Goal: Transaction & Acquisition: Book appointment/travel/reservation

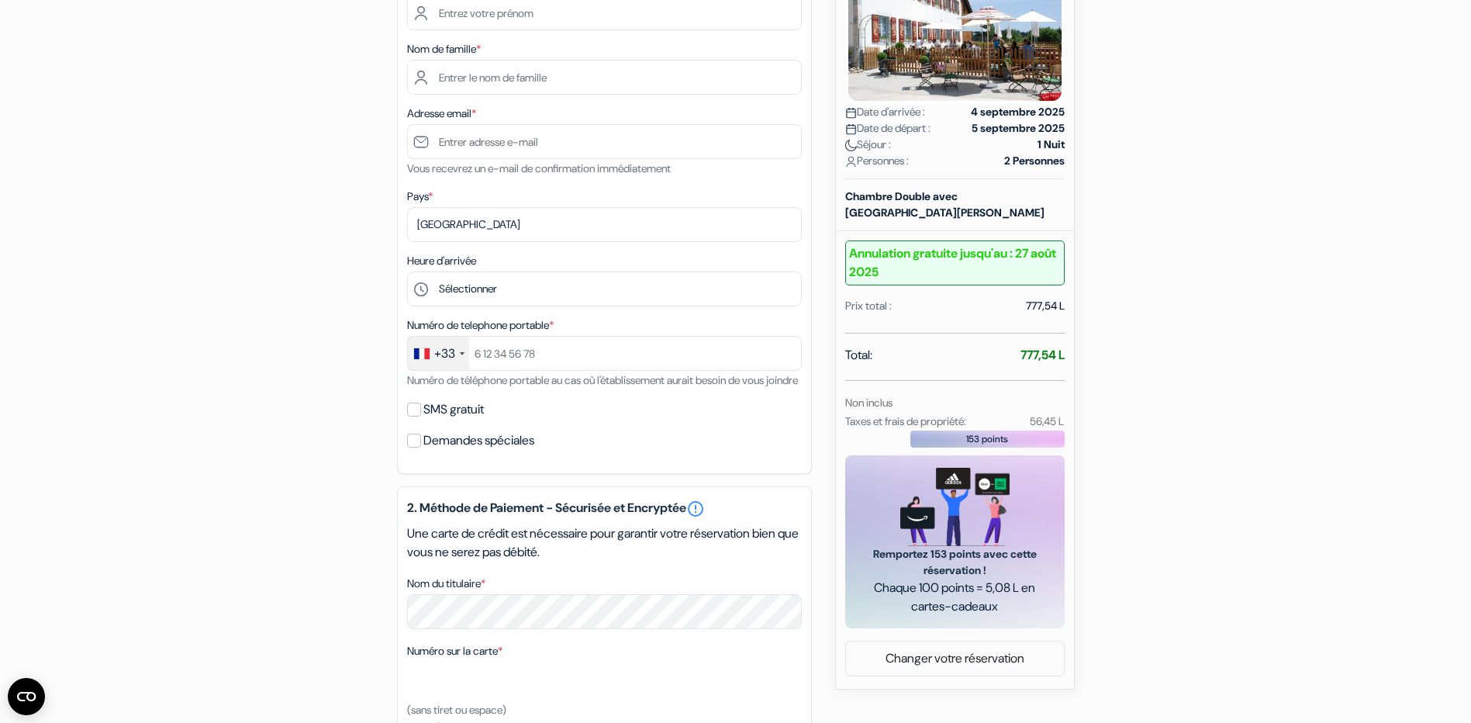
scroll to position [310, 0]
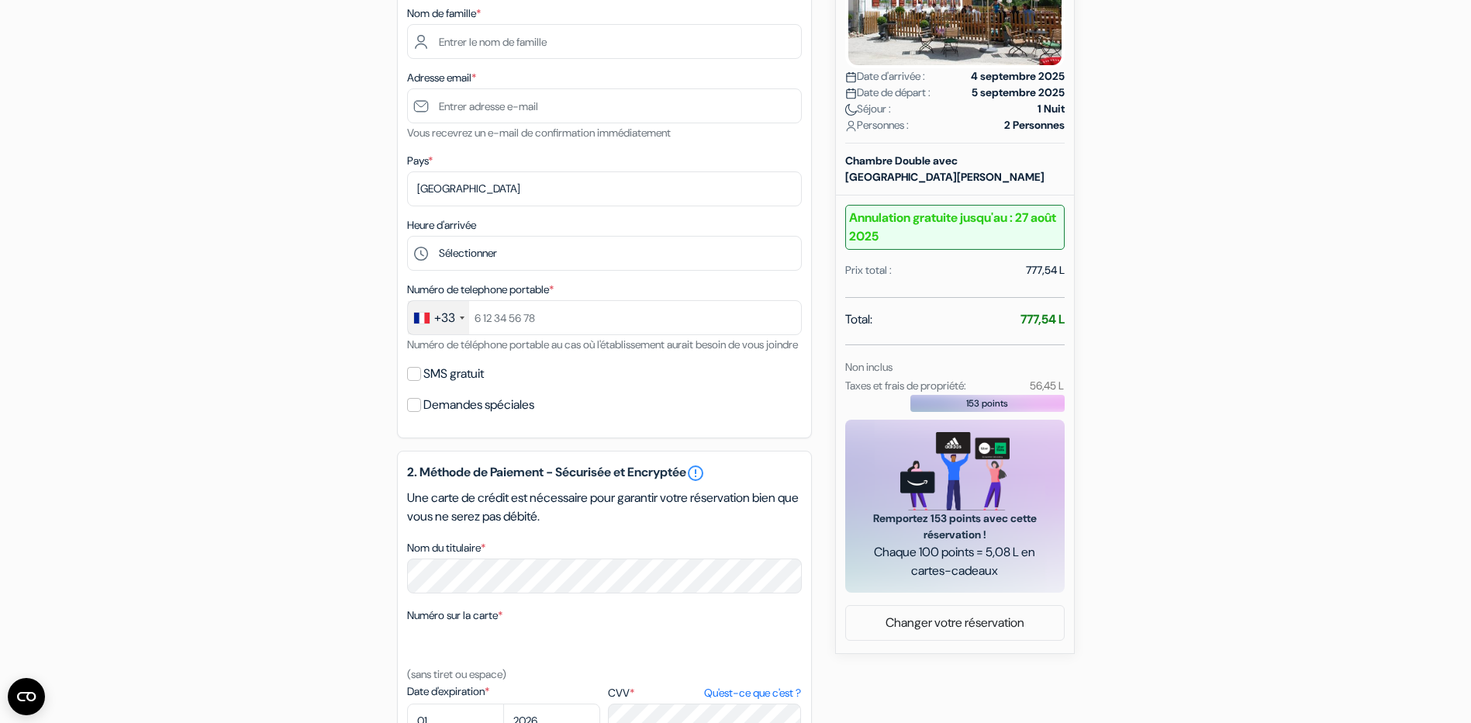
drag, startPoint x: 1032, startPoint y: 320, endPoint x: 1057, endPoint y: 318, distance: 24.9
click at [1057, 318] on strong "777,54 L" at bounding box center [1043, 319] width 44 height 16
click at [1146, 410] on div "add_box Auberge de l'Assesseur - Mont-Soleil 119 Chez l\'Assesseur, , Suisse Dé…" at bounding box center [736, 430] width 1024 height 1198
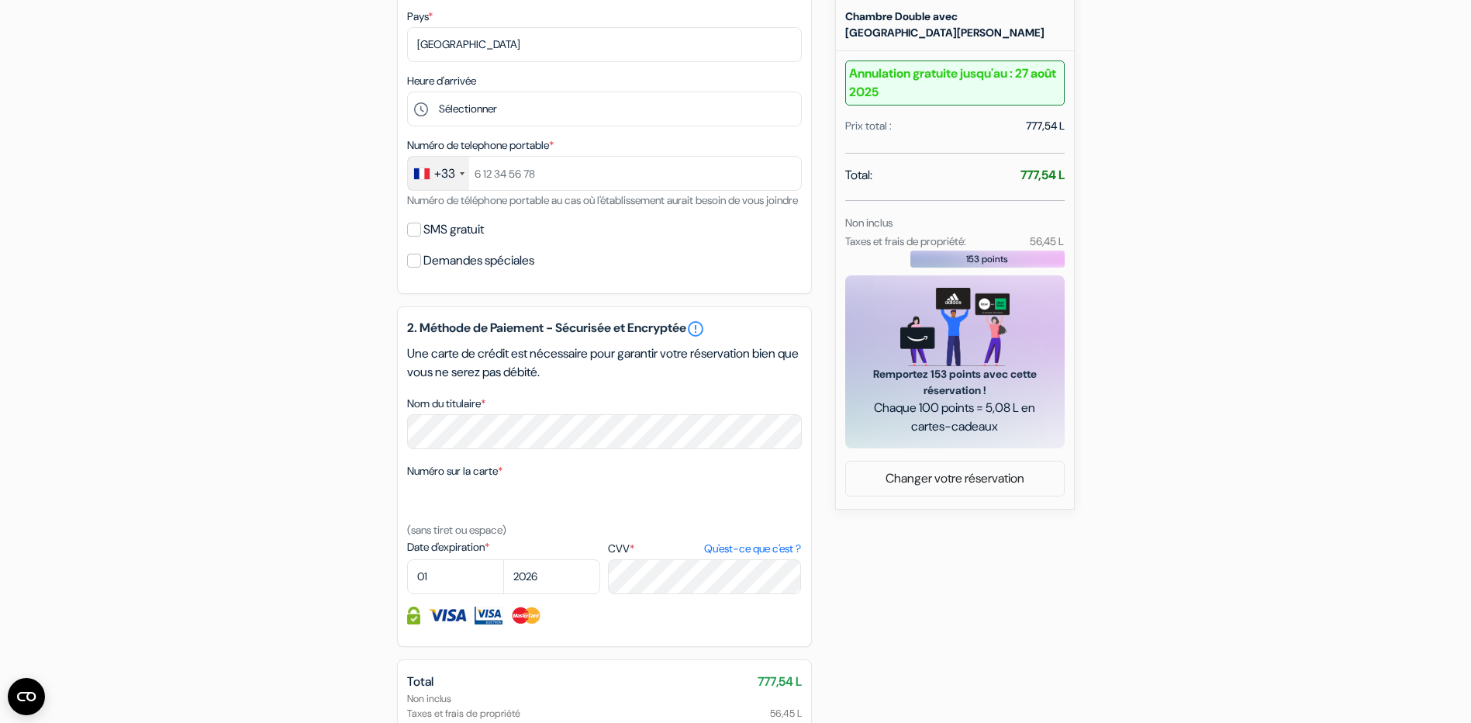
scroll to position [634, 0]
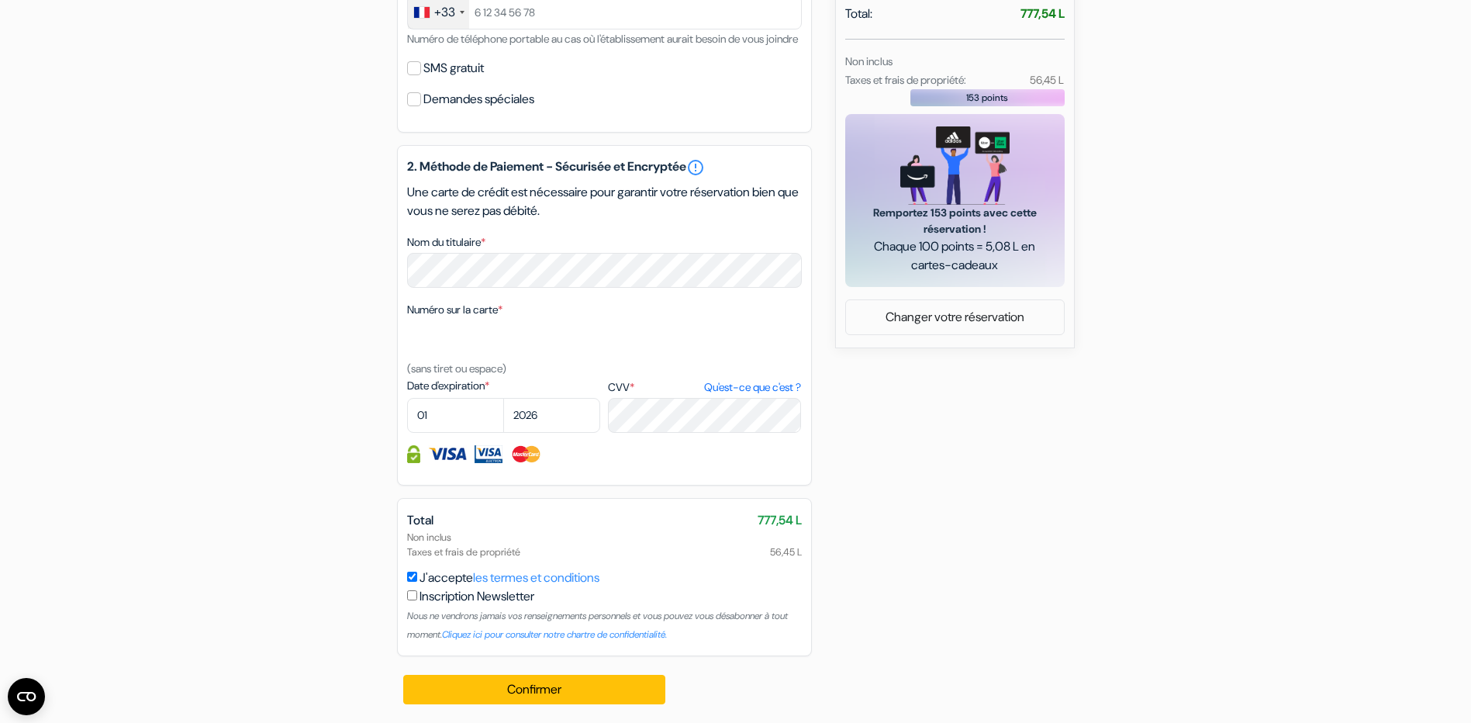
drag, startPoint x: 751, startPoint y: 519, endPoint x: 800, endPoint y: 524, distance: 49.2
click at [800, 524] on div "Total 777,54 L" at bounding box center [604, 520] width 395 height 19
copy div "777,54 L"
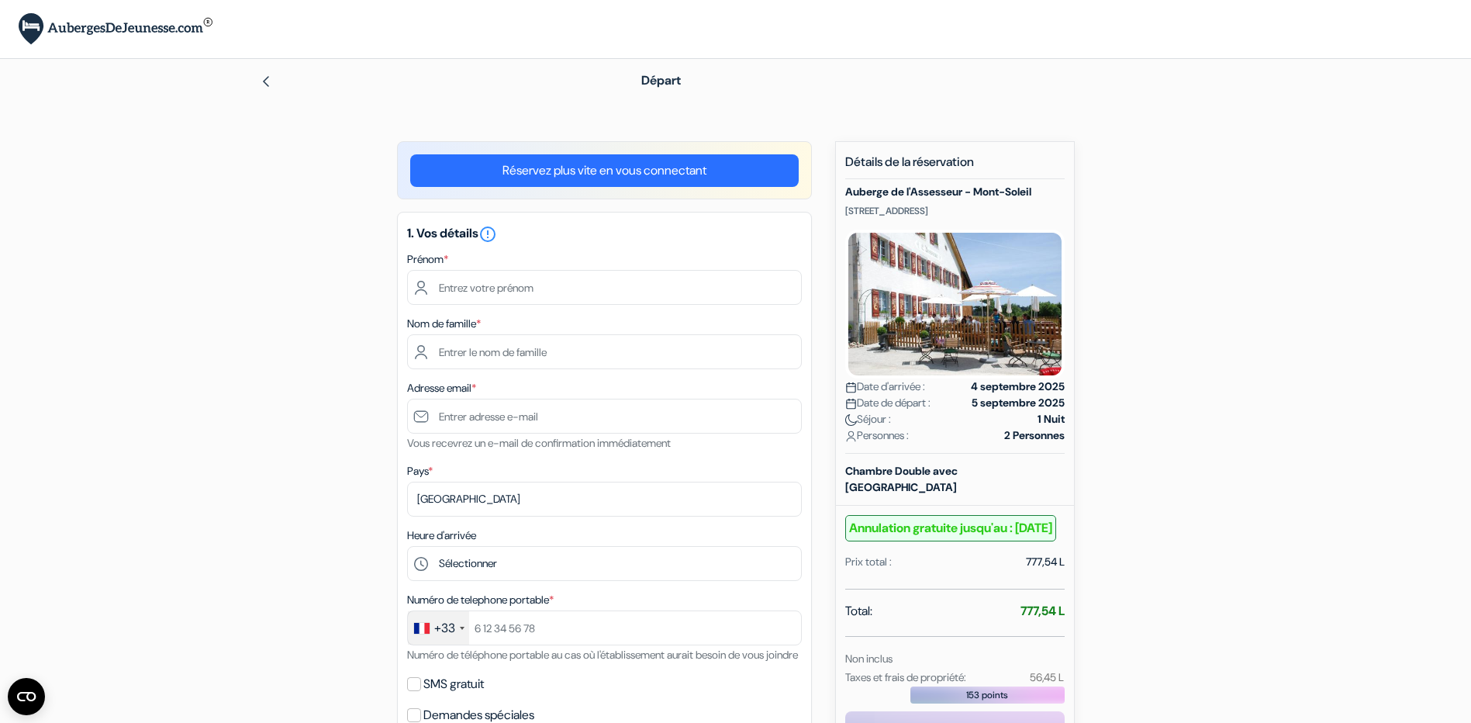
drag, startPoint x: 1035, startPoint y: 634, endPoint x: 1067, endPoint y: 635, distance: 31.8
click at [1066, 636] on div "Nouvelle Réservation Détails de la réservation Auberge de l'Assesseur - Mont-So…" at bounding box center [955, 543] width 240 height 804
click at [999, 624] on div "Total: 777,54 L" at bounding box center [955, 613] width 220 height 22
drag, startPoint x: 1022, startPoint y: 626, endPoint x: 1062, endPoint y: 624, distance: 40.4
click at [1062, 619] on strong "777,54 L" at bounding box center [1043, 611] width 44 height 16
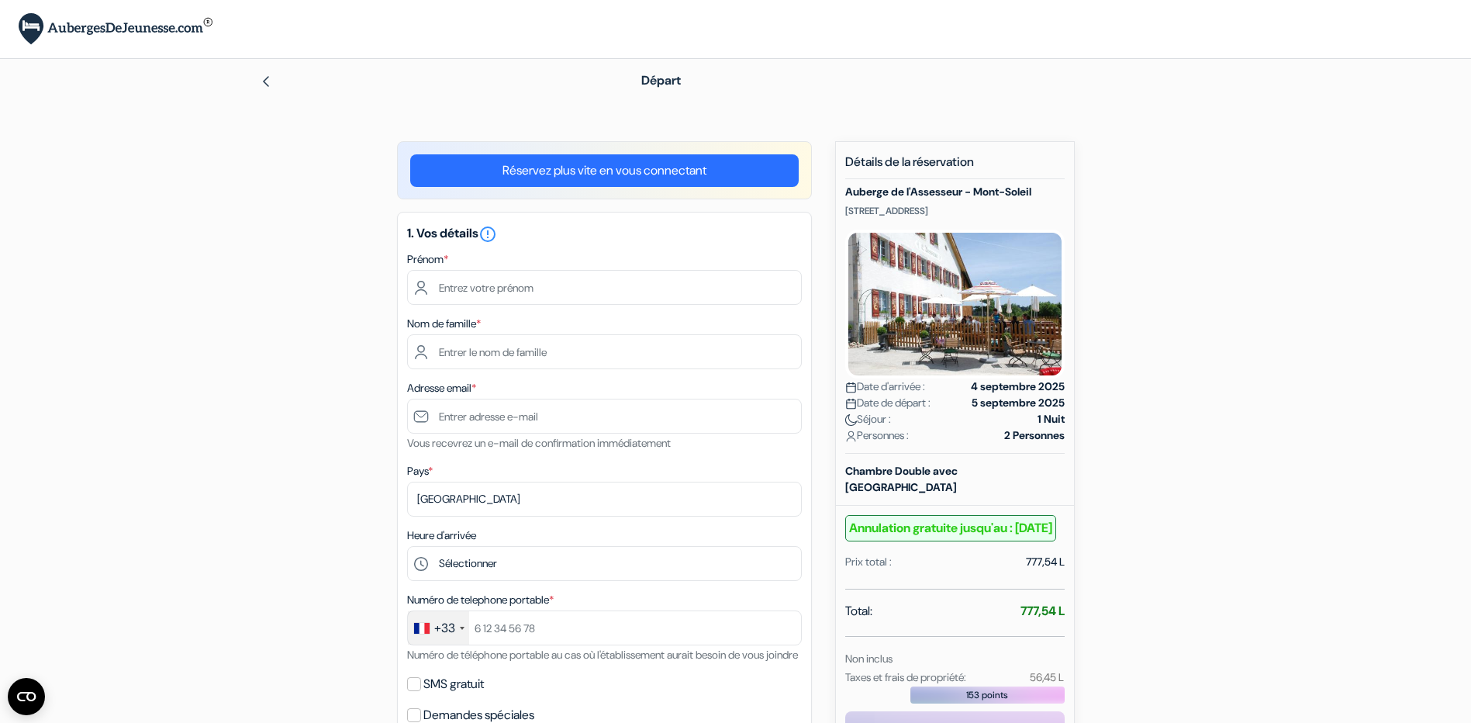
drag, startPoint x: 1308, startPoint y: 582, endPoint x: 1322, endPoint y: 609, distance: 30.5
click at [1313, 583] on form "Départ add_box Auberge de l'Assesseur - Mont-Soleil 119 Chez l\'Assesseur, , Su…" at bounding box center [735, 679] width 1471 height 1241
click at [444, 497] on select "Selectionner le pays Abkhazie [GEOGRAPHIC_DATA] [GEOGRAPHIC_DATA] [GEOGRAPHIC_D…" at bounding box center [604, 499] width 395 height 35
select select "fr"
click at [407, 482] on select "Selectionner le pays Abkhazie [GEOGRAPHIC_DATA] [GEOGRAPHIC_DATA] [GEOGRAPHIC_D…" at bounding box center [604, 499] width 395 height 35
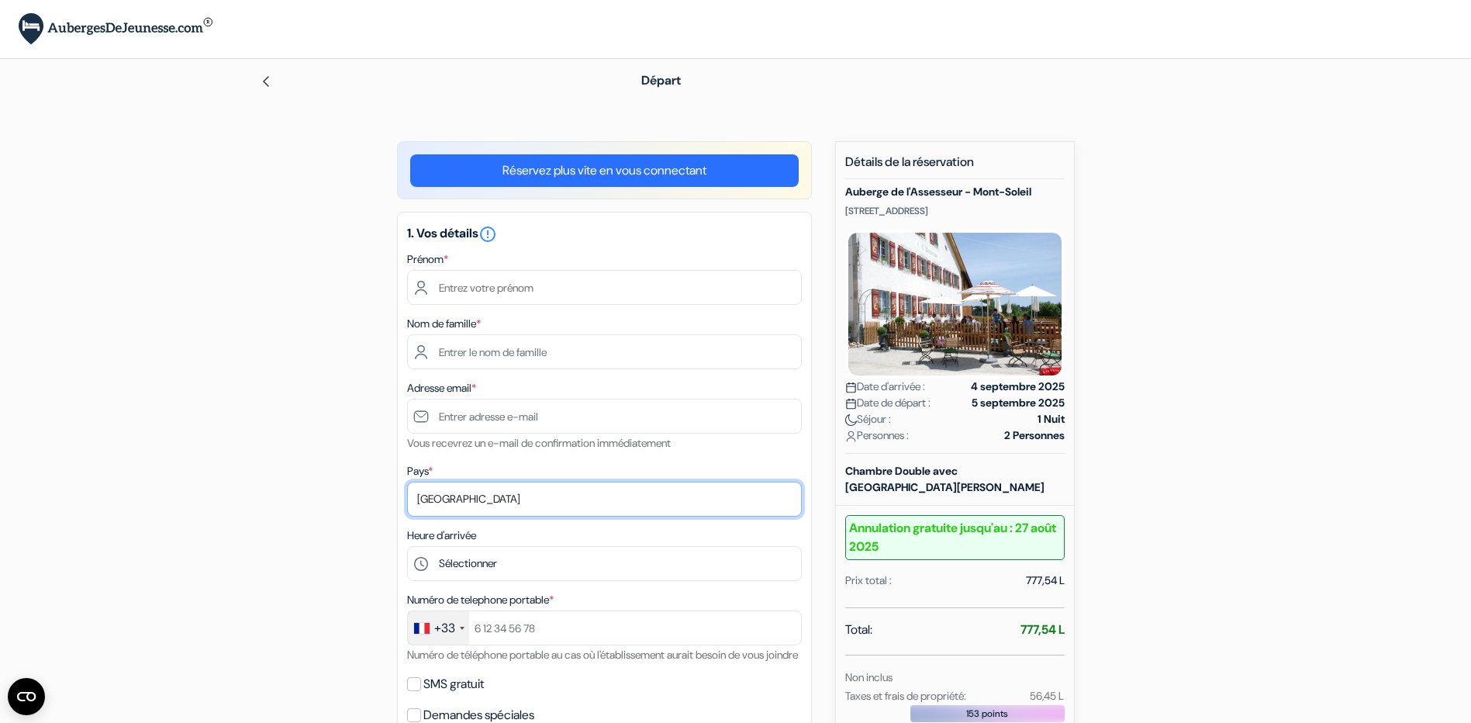
click at [438, 504] on select "Selectionner le pays Abkhazie [GEOGRAPHIC_DATA] [GEOGRAPHIC_DATA] [GEOGRAPHIC_D…" at bounding box center [604, 499] width 395 height 35
select select "fr"
click at [407, 482] on select "Selectionner le pays Abkhazie [GEOGRAPHIC_DATA] [GEOGRAPHIC_DATA] [GEOGRAPHIC_D…" at bounding box center [604, 499] width 395 height 35
click at [1032, 354] on img at bounding box center [955, 304] width 220 height 149
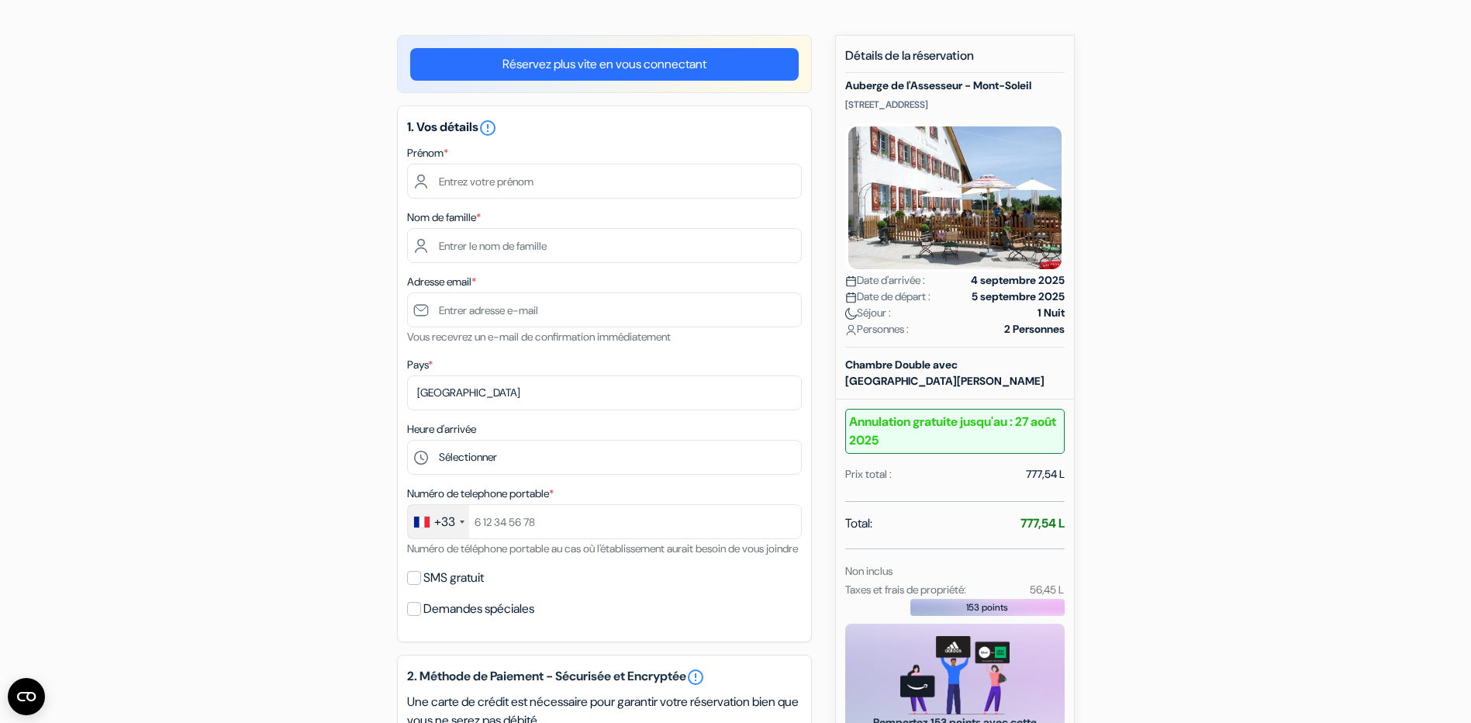
scroll to position [233, 0]
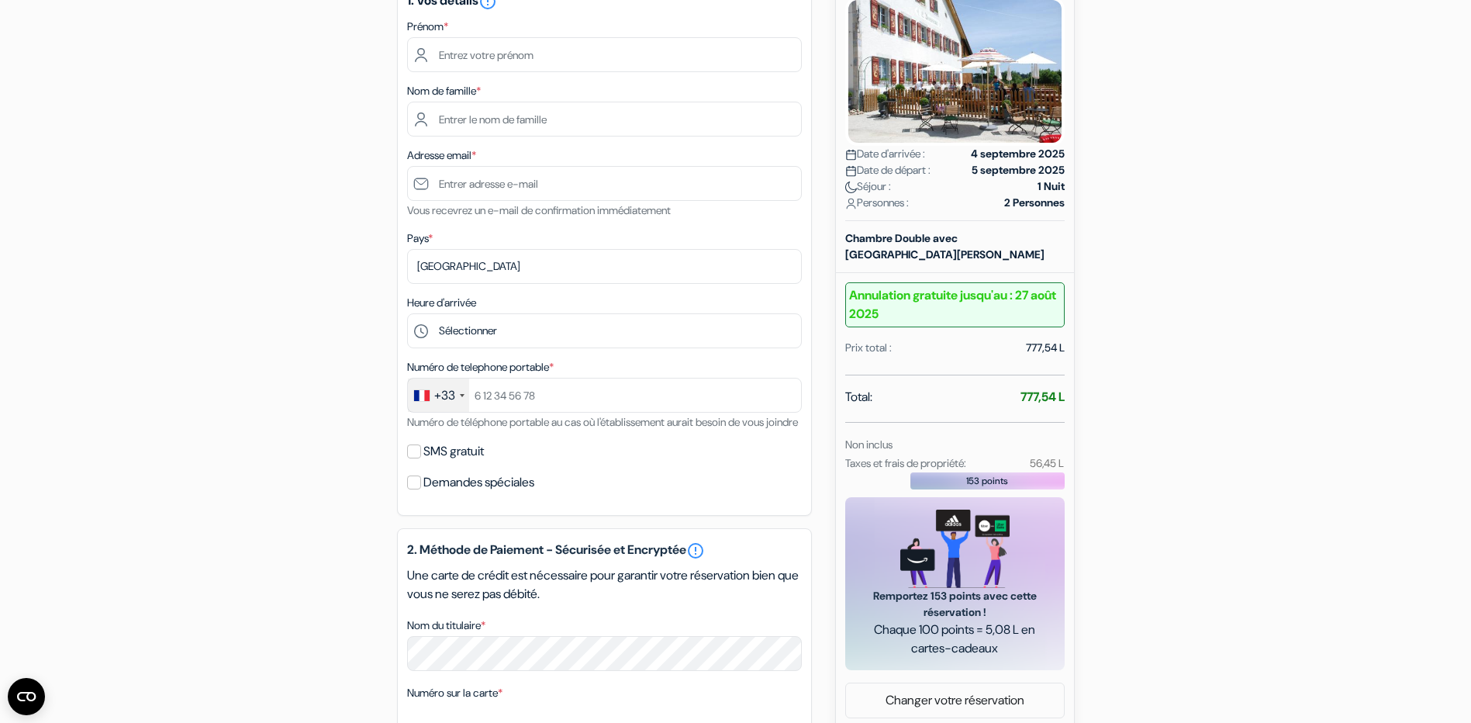
click at [1039, 393] on strong "777,54 L" at bounding box center [1043, 397] width 44 height 16
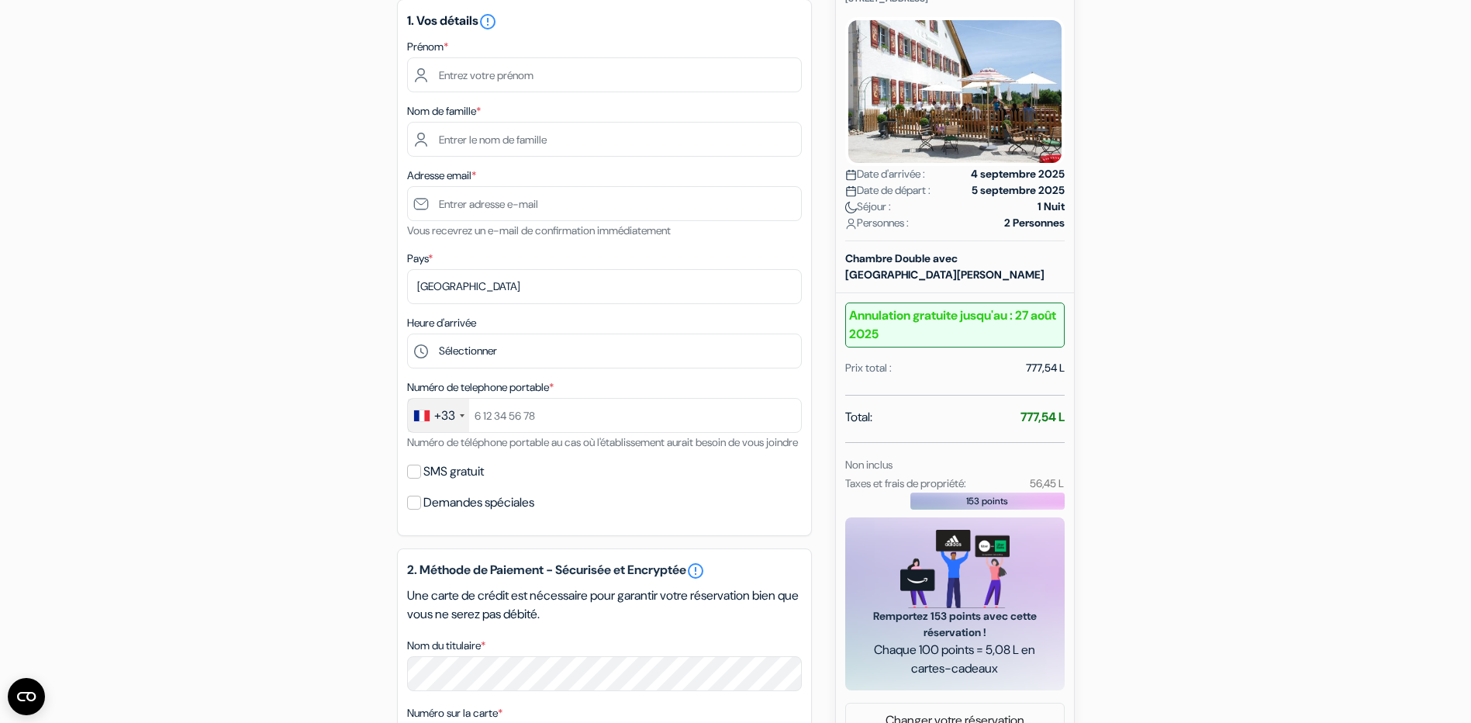
scroll to position [155, 0]
